Goal: Find specific page/section

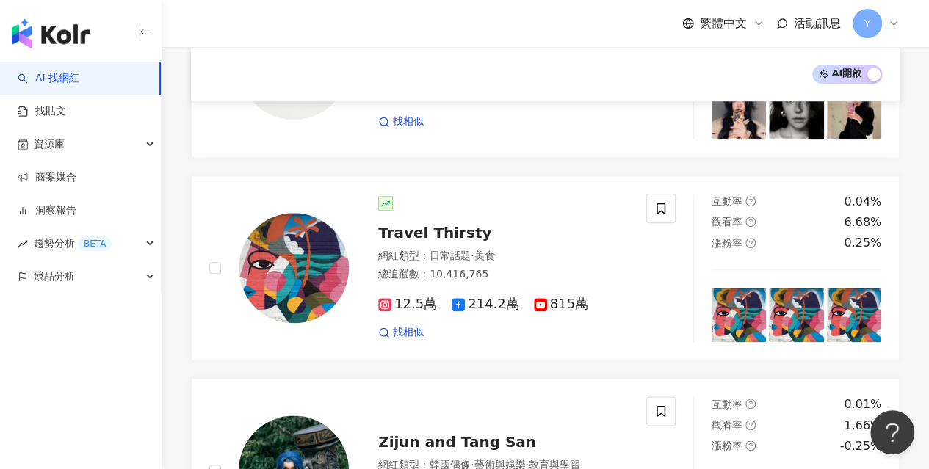
scroll to position [808, 0]
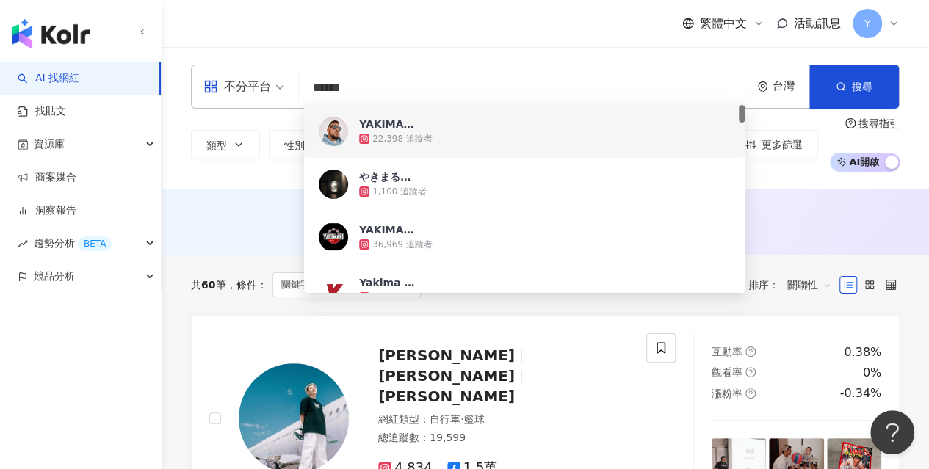
click at [416, 46] on div "繁體中文 活動訊息 Y" at bounding box center [545, 23] width 709 height 47
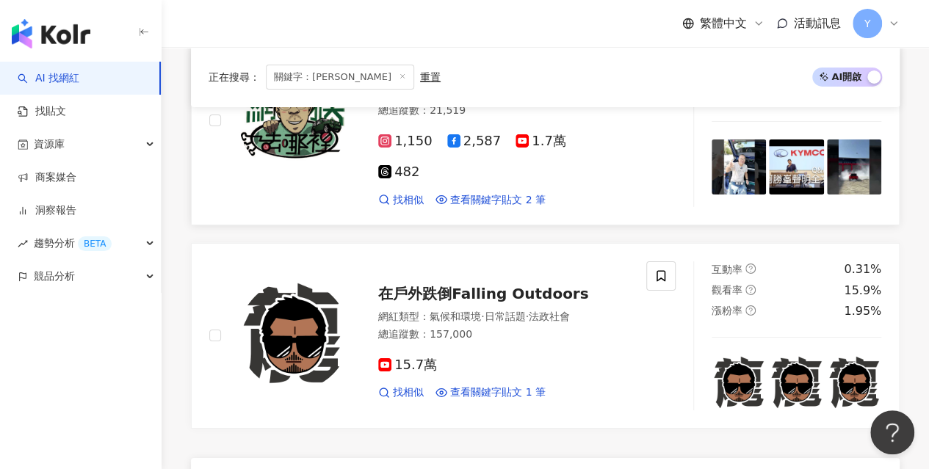
scroll to position [2498, 0]
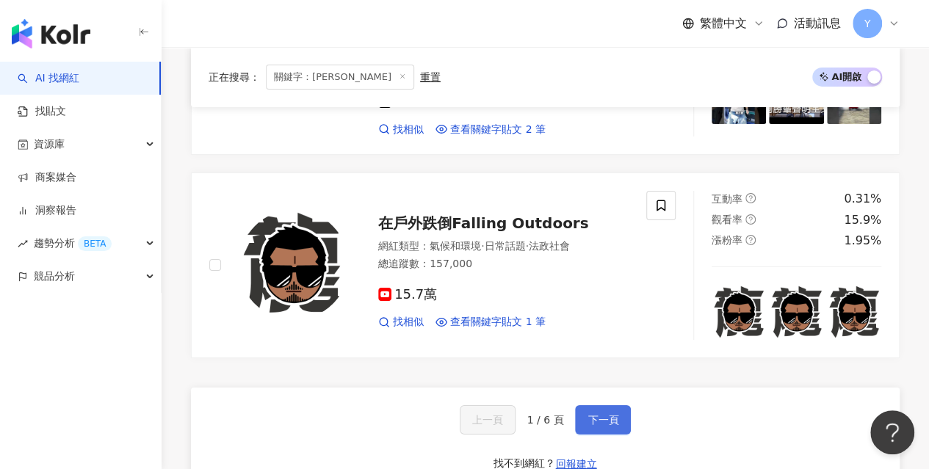
click at [595, 414] on span "下一頁" at bounding box center [603, 420] width 31 height 12
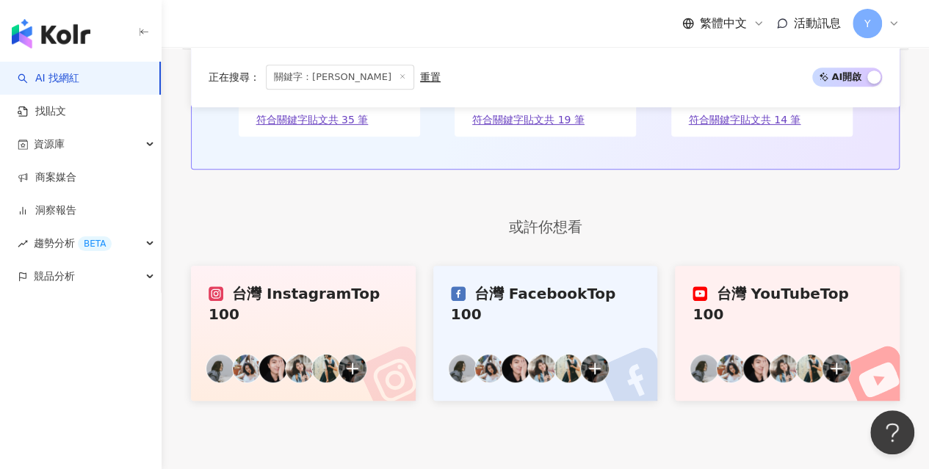
scroll to position [2608, 0]
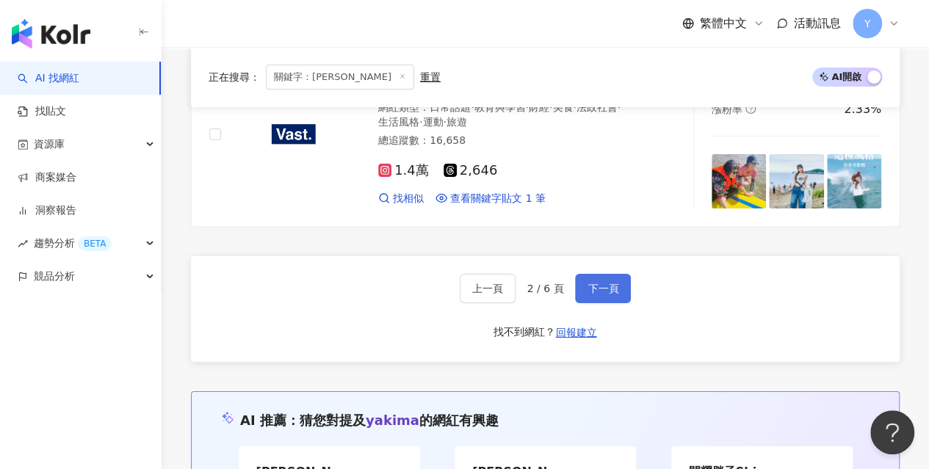
click at [592, 283] on span "下一頁" at bounding box center [603, 289] width 31 height 12
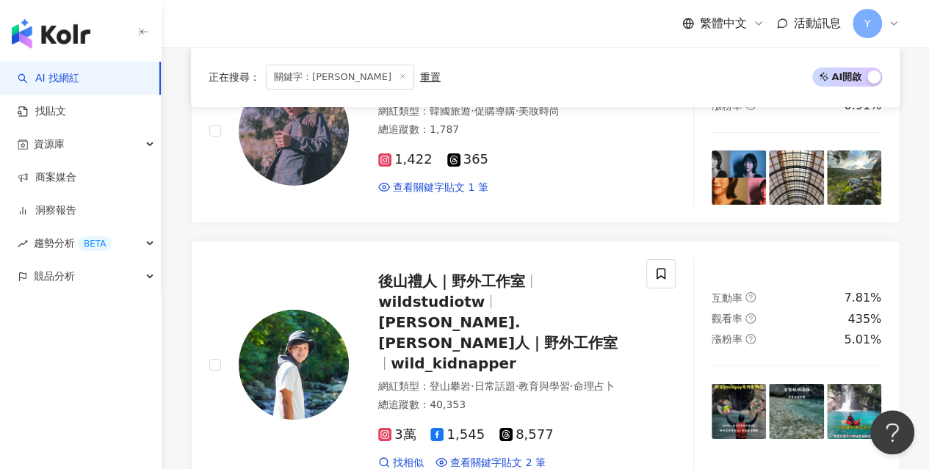
scroll to position [2498, 0]
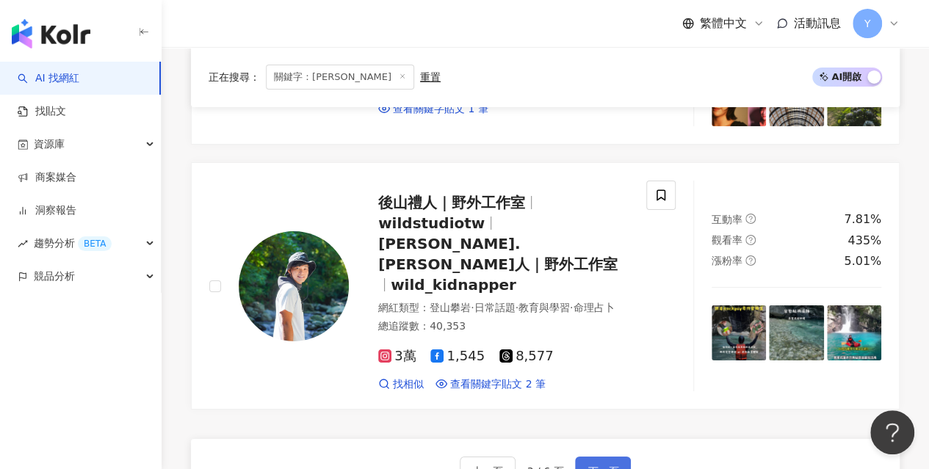
click at [595, 457] on button "下一頁" at bounding box center [603, 471] width 56 height 29
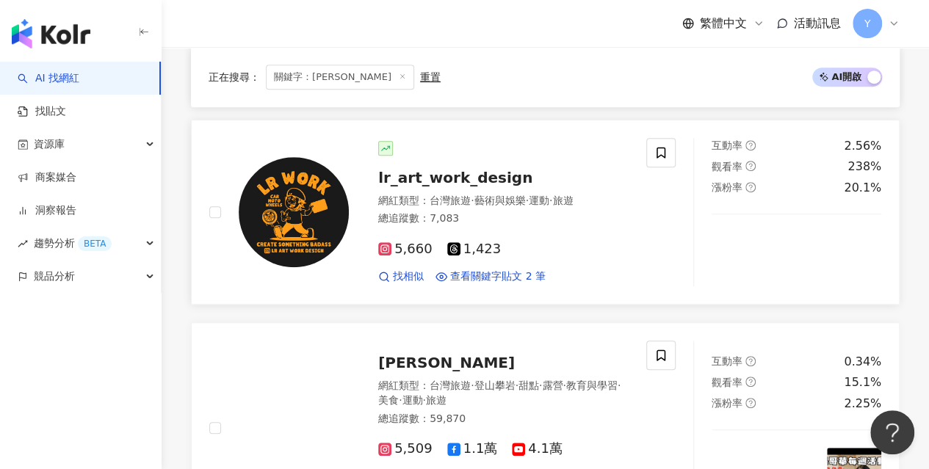
scroll to position [271, 0]
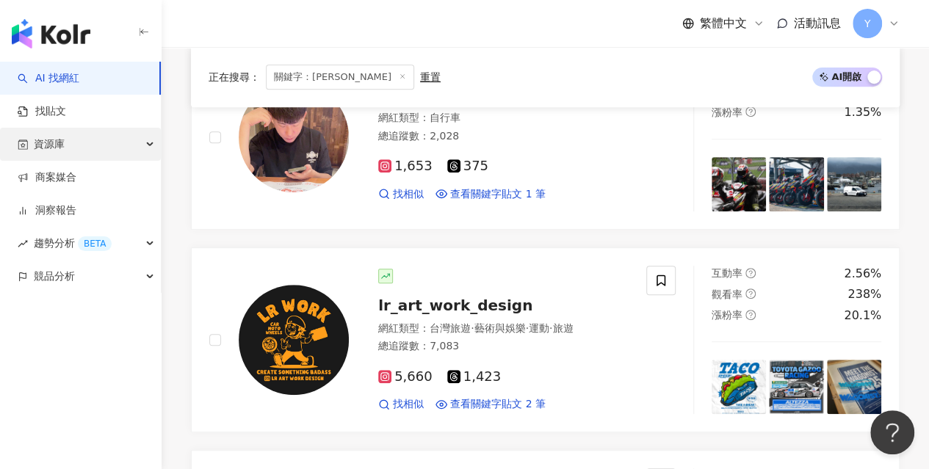
click at [67, 146] on div "資源庫" at bounding box center [80, 144] width 161 height 33
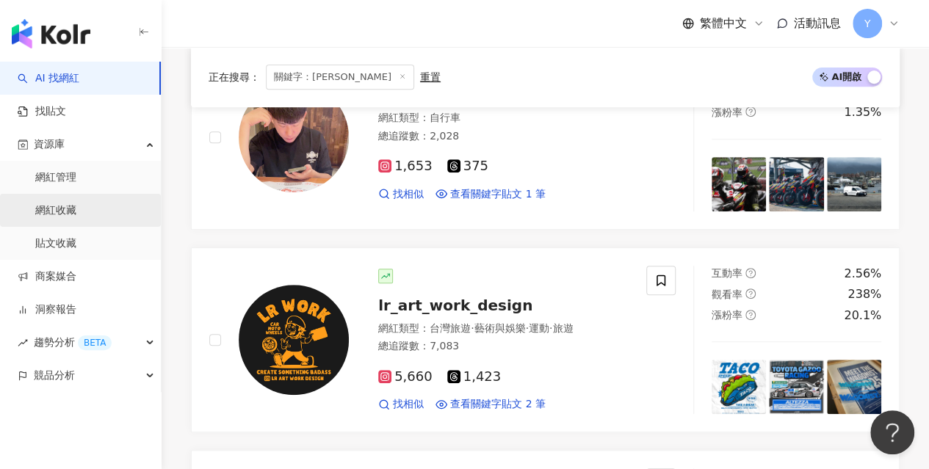
click at [68, 208] on link "網紅收藏" at bounding box center [55, 210] width 41 height 15
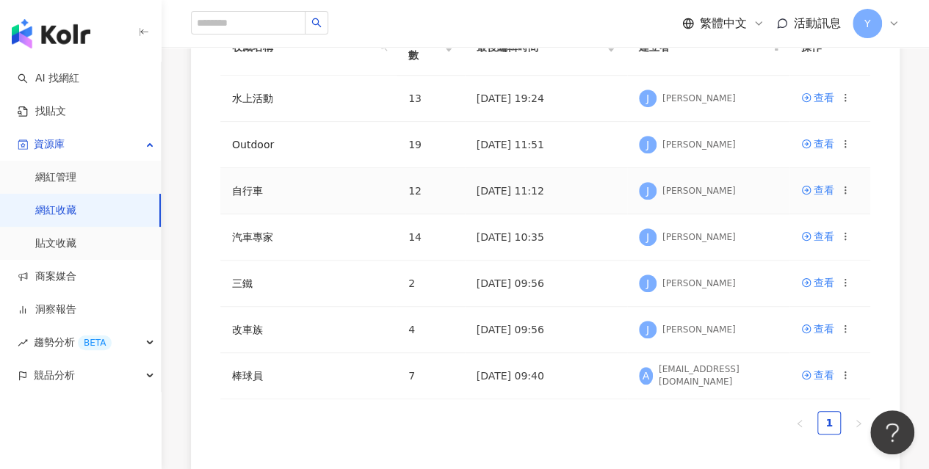
scroll to position [294, 0]
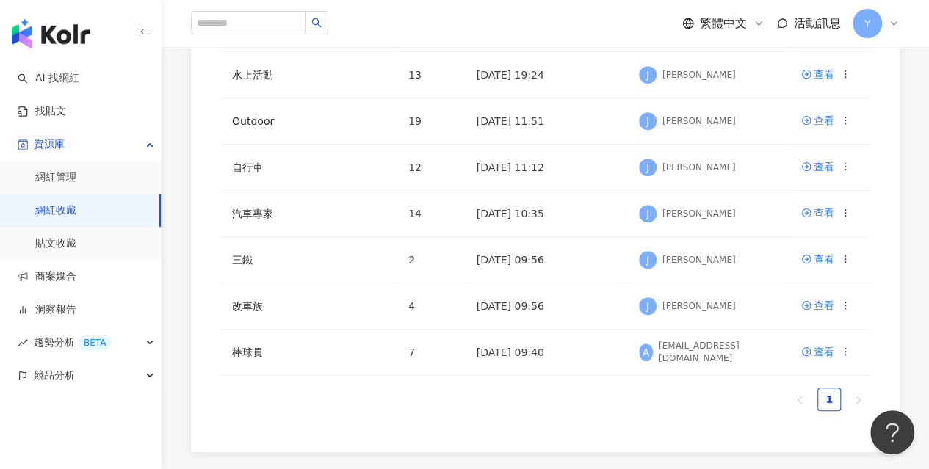
click at [299, 417] on div "收藏名稱 網紅人數 最後編輯時間 建立者 操作 水上活動 13 [DATE] 19:24 J [PERSON_NAME] 查看 Outdoor 19 [DAT…" at bounding box center [545, 210] width 650 height 428
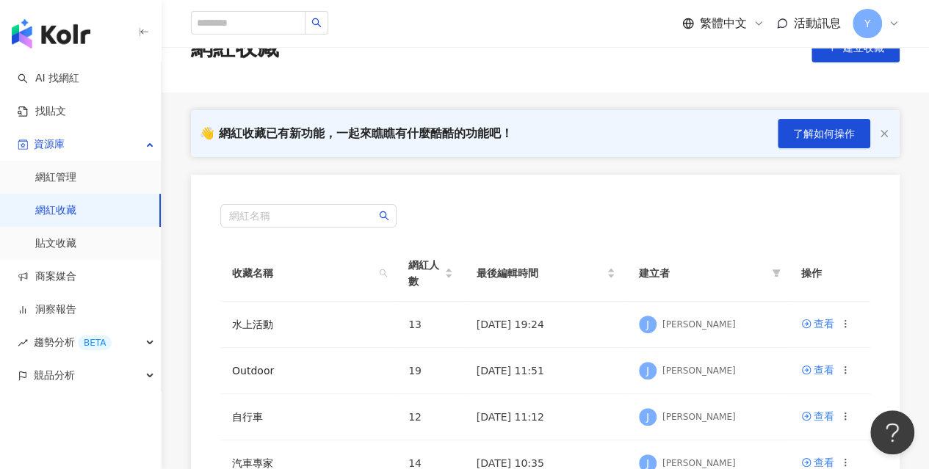
scroll to position [0, 0]
